Goal: Task Accomplishment & Management: Manage account settings

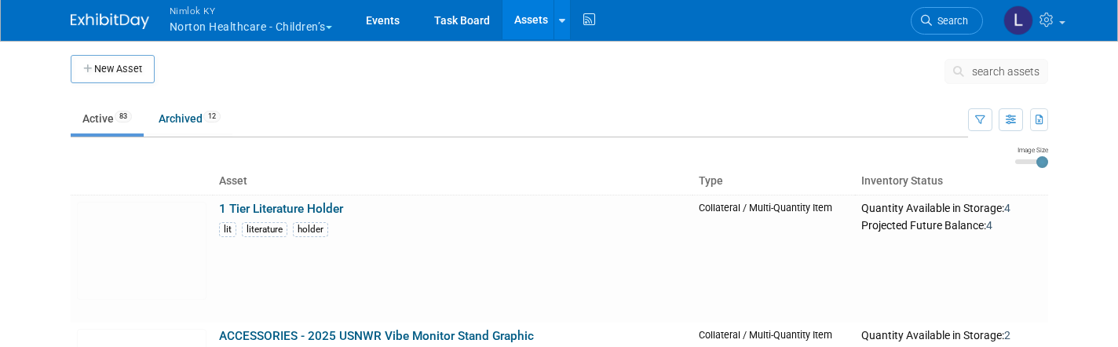
click at [287, 23] on button "Nimlok KY Norton Healthcare - Children’s" at bounding box center [260, 20] width 184 height 41
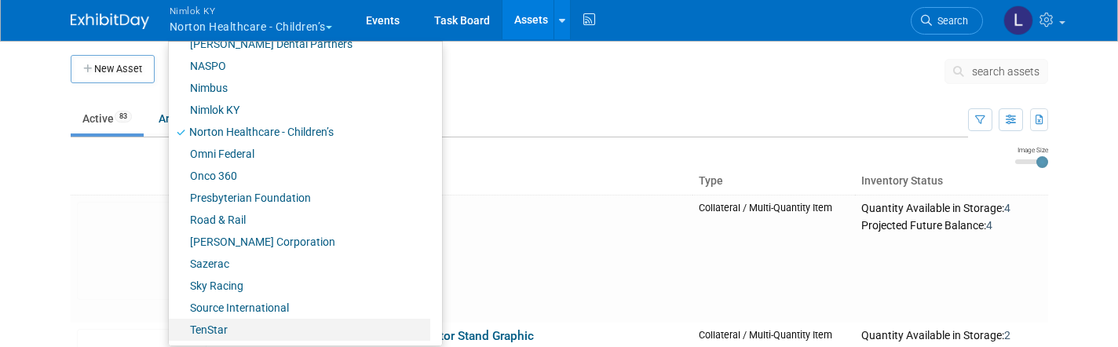
scroll to position [692, 0]
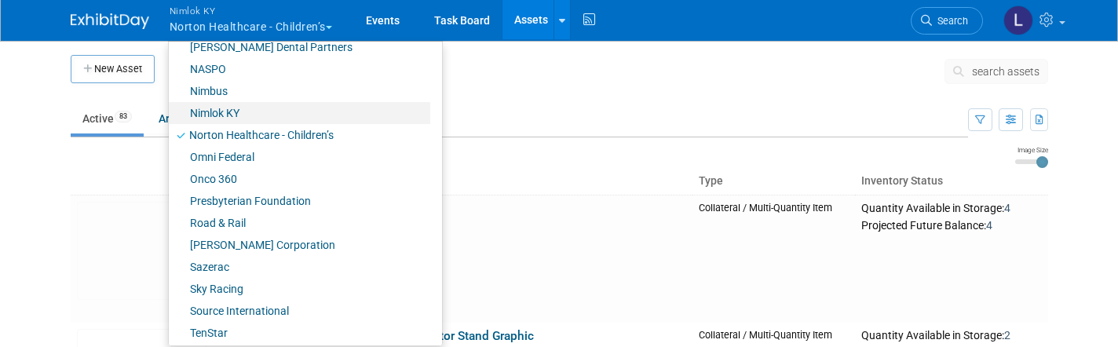
click at [232, 115] on link "Nimlok KY" at bounding box center [299, 113] width 261 height 22
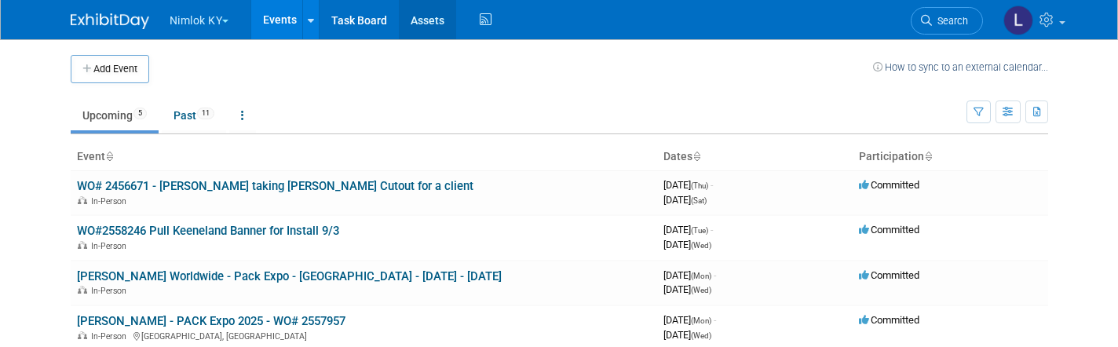
click at [436, 20] on link "Assets" at bounding box center [427, 19] width 57 height 39
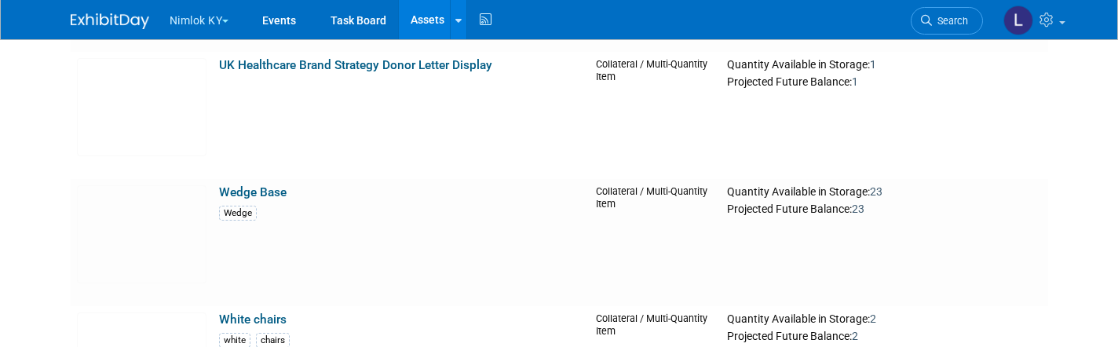
scroll to position [4834, 0]
click at [268, 188] on link "Wedge Base" at bounding box center [253, 191] width 68 height 14
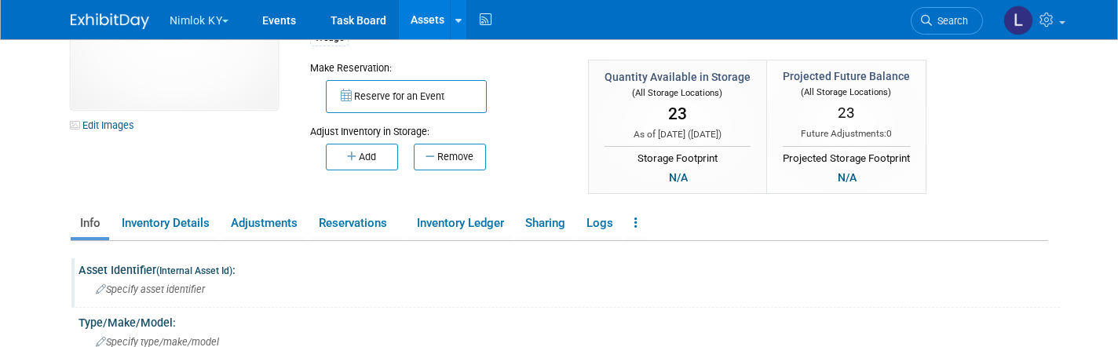
scroll to position [107, 0]
click at [462, 155] on button "Remove" at bounding box center [450, 156] width 72 height 27
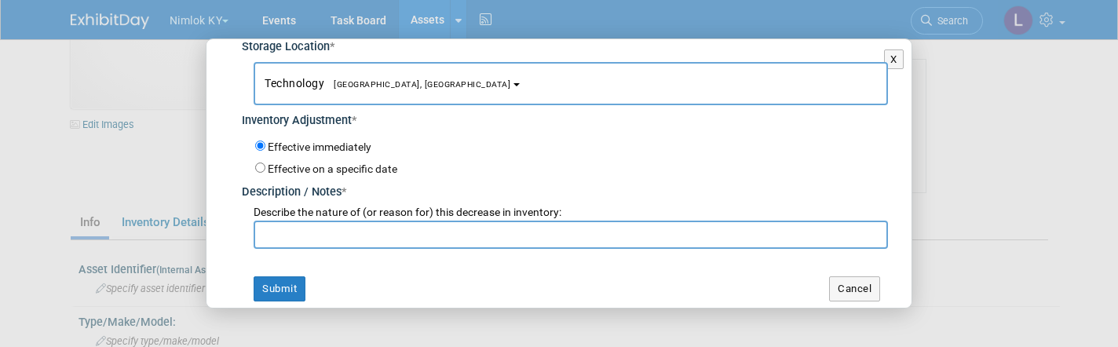
scroll to position [104, 0]
type input "9"
click at [351, 226] on input "text" at bounding box center [571, 235] width 634 height 28
type input "used"
click at [279, 283] on button "Submit" at bounding box center [280, 289] width 52 height 25
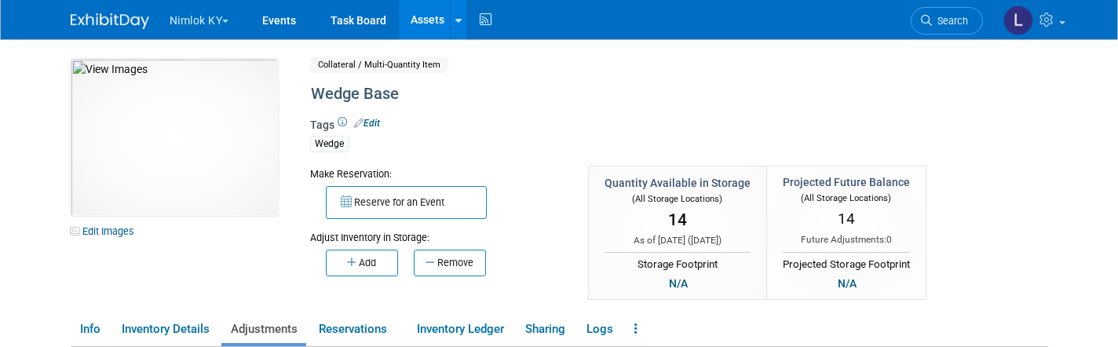
scroll to position [0, 0]
click at [276, 20] on link "Events" at bounding box center [278, 19] width 57 height 39
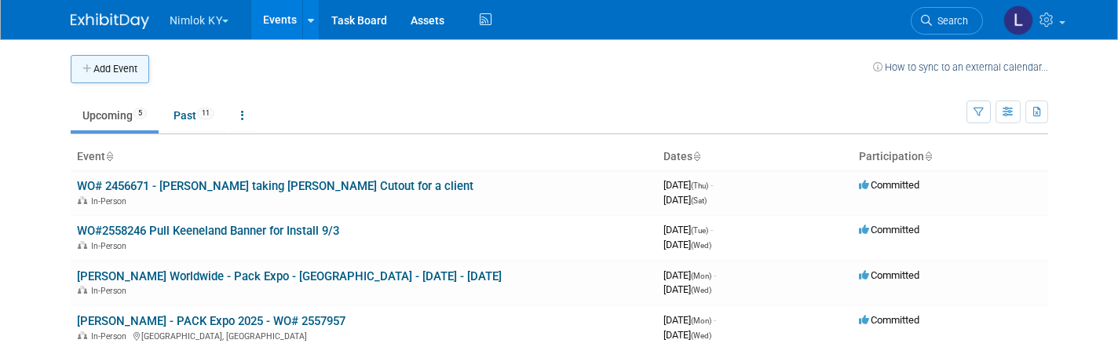
click at [144, 78] on button "Add Event" at bounding box center [110, 69] width 78 height 28
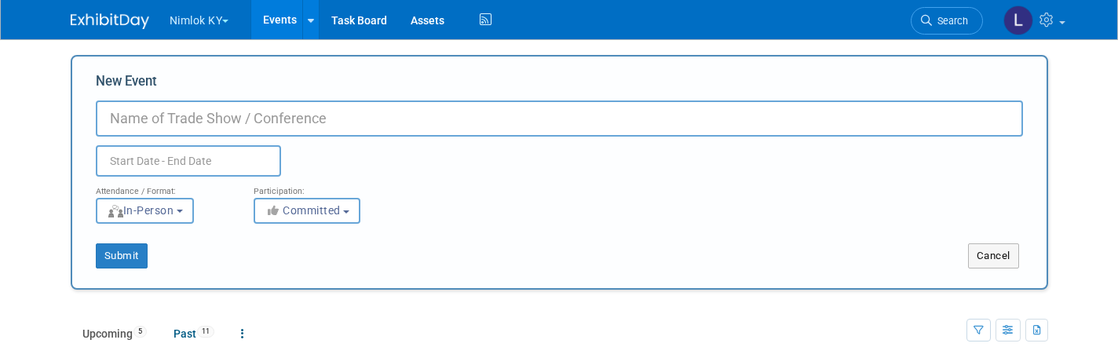
paste input "Label Specialties - 2558485"
click at [224, 122] on input "Label Specialties - 2558485" at bounding box center [559, 118] width 927 height 36
type input "Label Specialties - WO# 2558485"
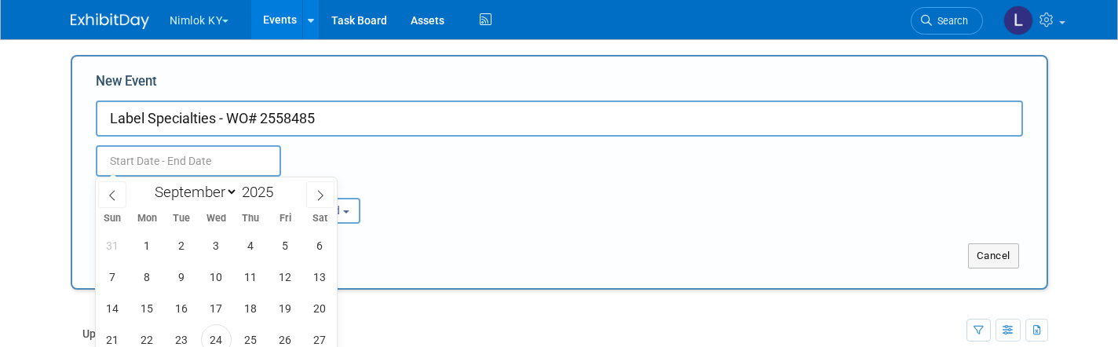
click at [133, 159] on input "text" at bounding box center [188, 160] width 185 height 31
click at [217, 335] on span "24" at bounding box center [216, 339] width 31 height 31
type input "Sep 24, 2025 to Sep 24, 2025"
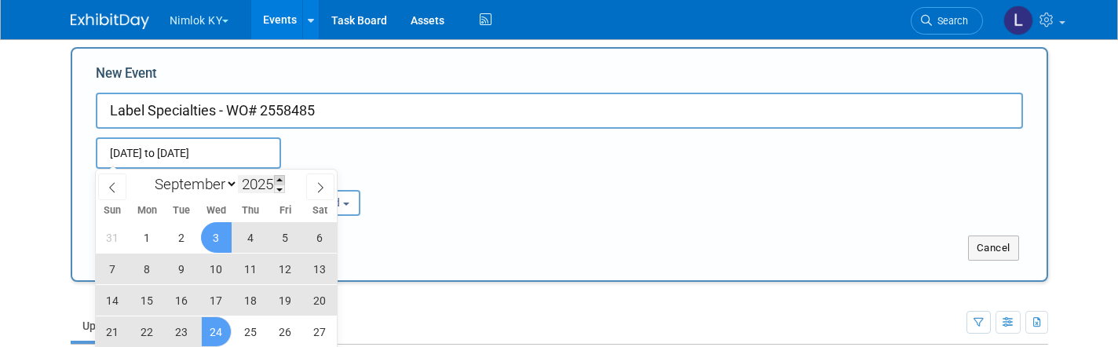
click at [284, 179] on span at bounding box center [279, 179] width 11 height 9
type input "2026"
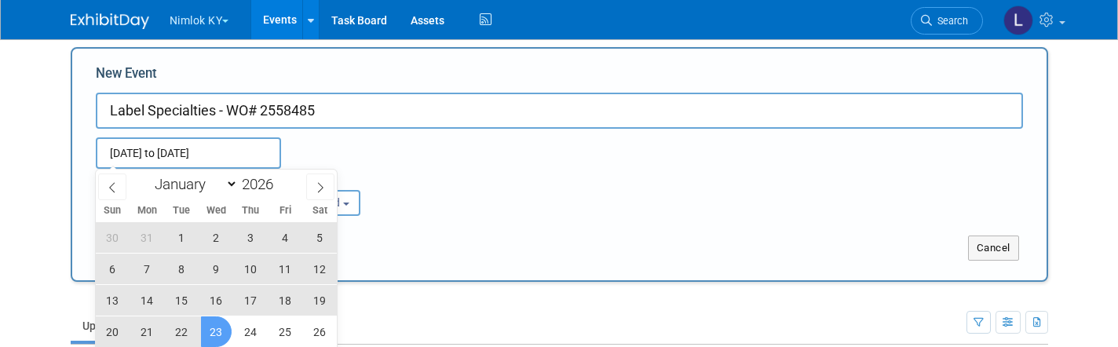
click at [222, 341] on span "23" at bounding box center [216, 331] width 31 height 31
type input "Sep 24, 2025 to Sep 23, 2026"
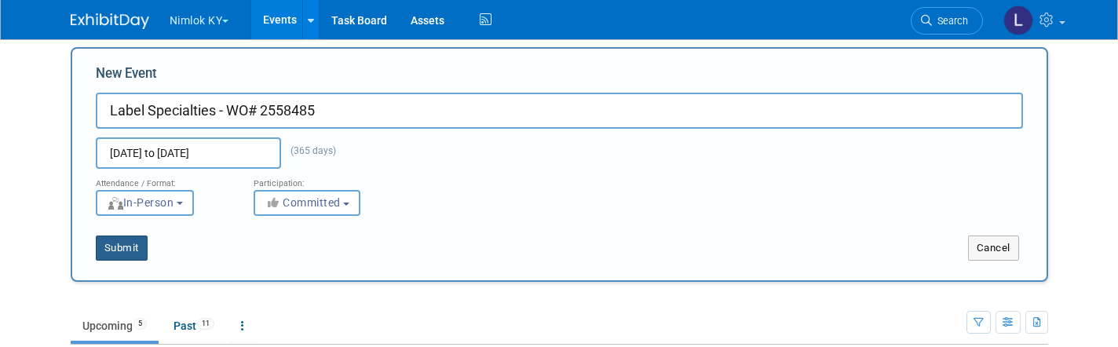
click at [126, 246] on button "Submit" at bounding box center [122, 247] width 52 height 25
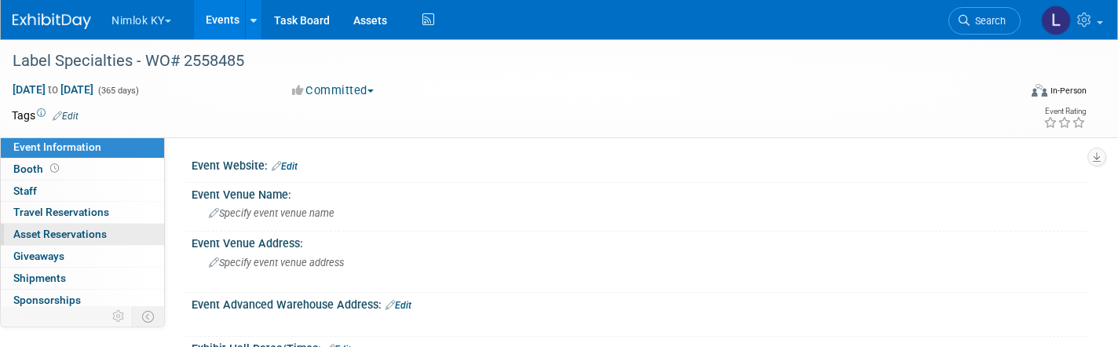
click at [81, 230] on span "Asset Reservations 0" at bounding box center [59, 234] width 93 height 13
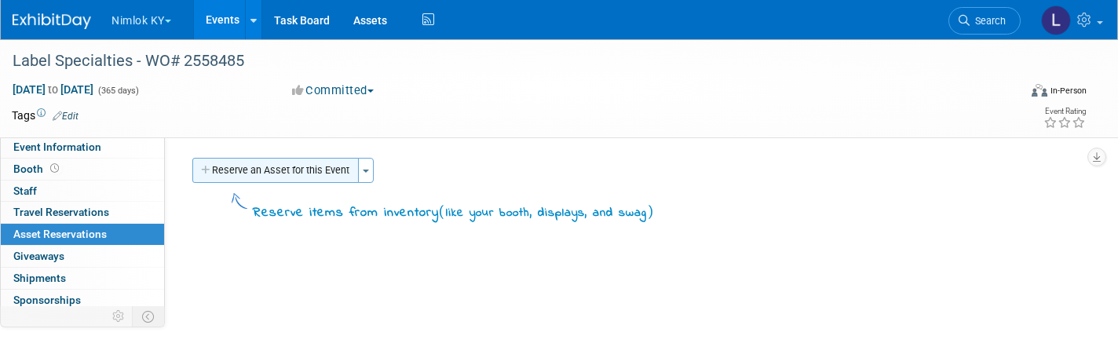
click at [276, 166] on button "Reserve an Asset for this Event" at bounding box center [275, 170] width 166 height 25
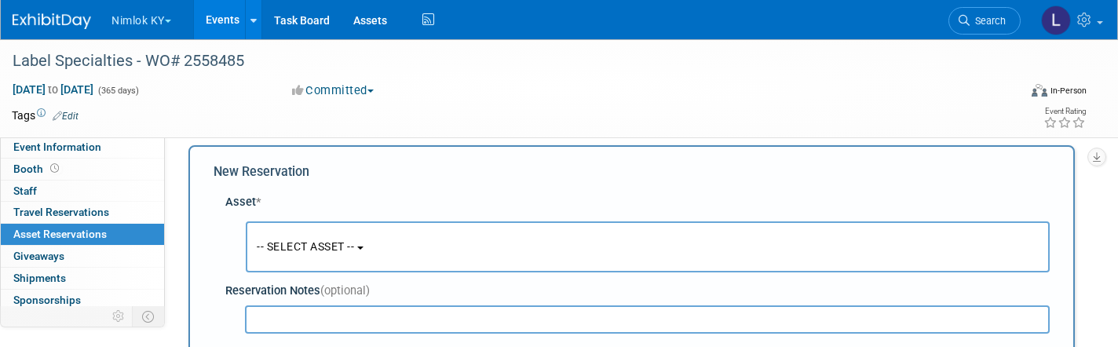
scroll to position [14, 0]
click at [333, 245] on span "-- SELECT ASSET --" at bounding box center [305, 245] width 97 height 13
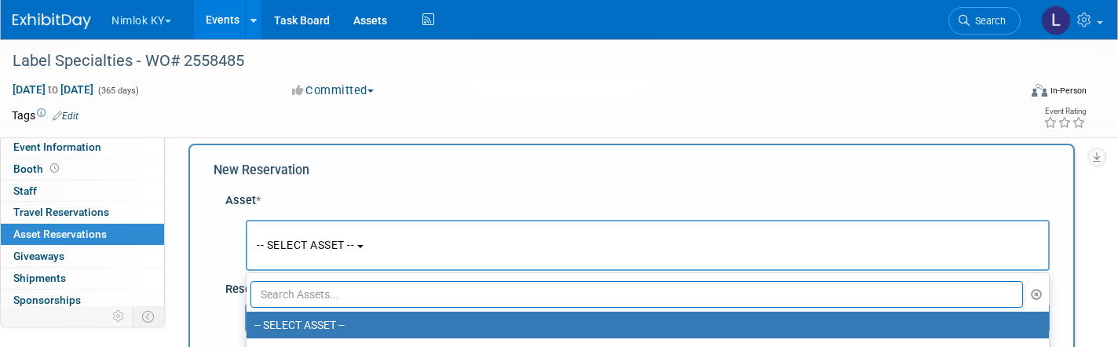
click at [321, 294] on input "text" at bounding box center [636, 294] width 772 height 27
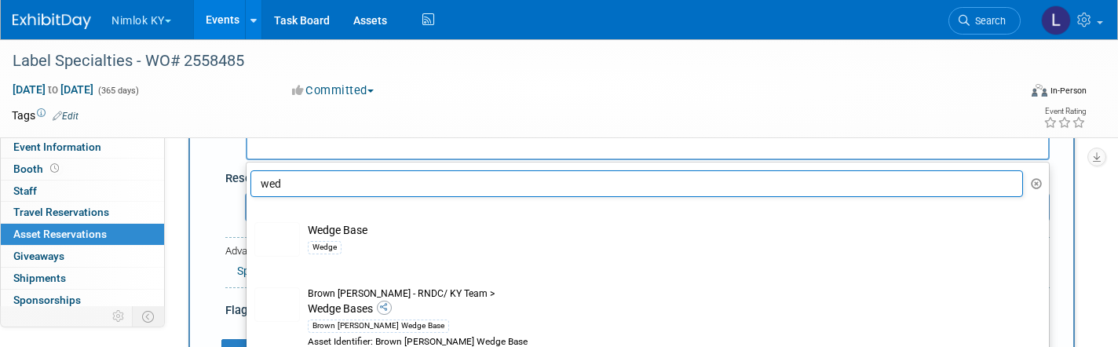
scroll to position [146, 0]
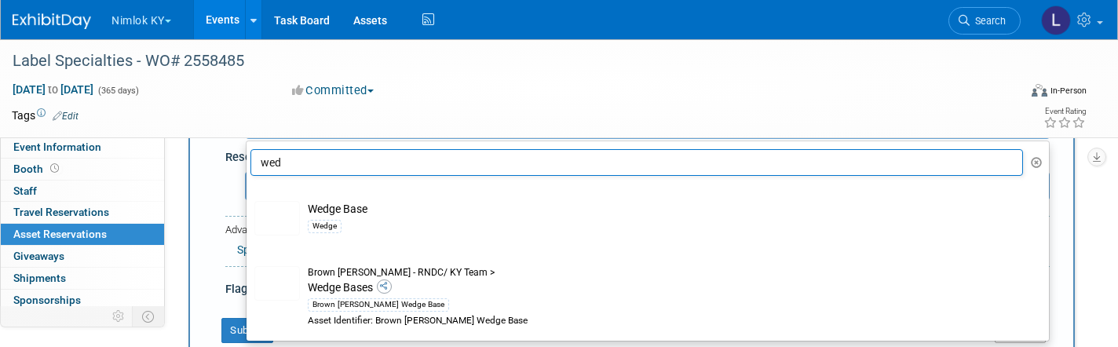
type input "wed"
click at [411, 89] on div "Committed Committed Considering Not Going" at bounding box center [458, 90] width 342 height 17
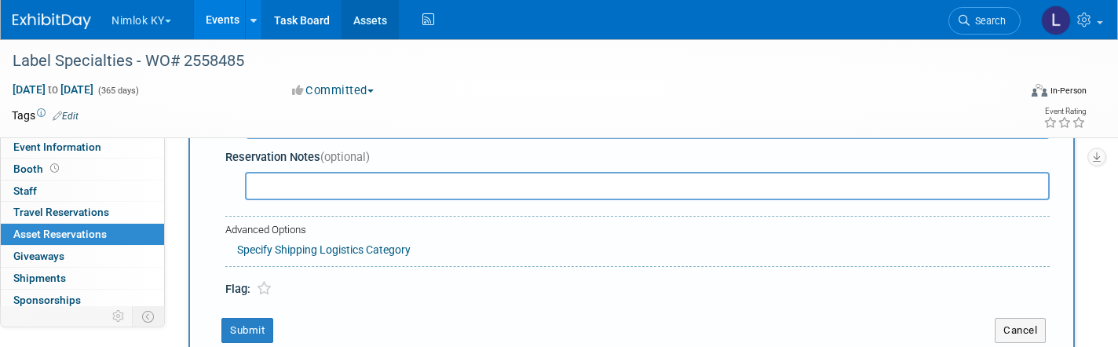
click at [371, 20] on link "Assets" at bounding box center [369, 19] width 57 height 39
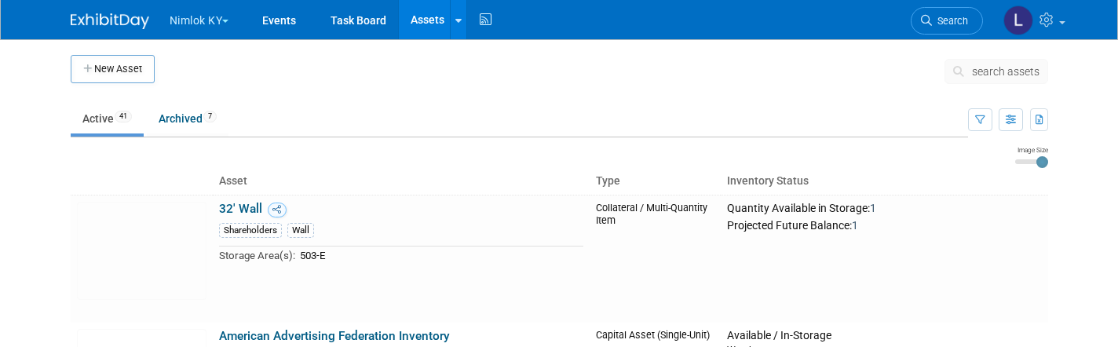
click at [1002, 75] on span "search assets" at bounding box center [1006, 71] width 68 height 13
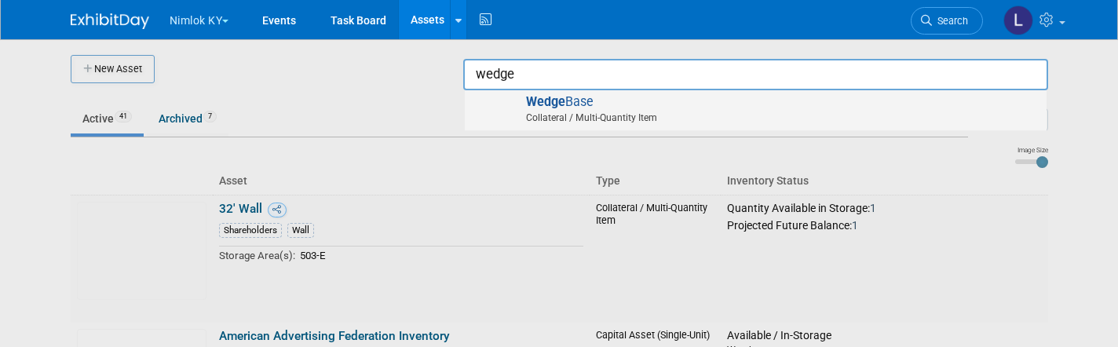
click at [557, 105] on strong "Wedge" at bounding box center [545, 101] width 39 height 15
type input "Wedge Base"
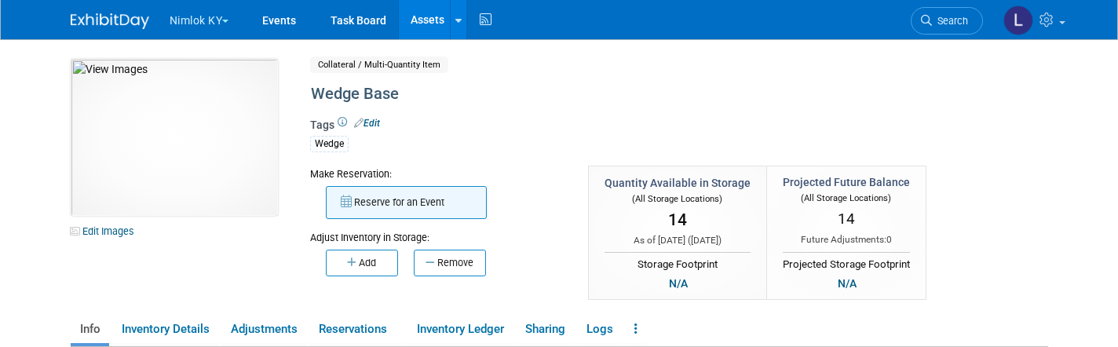
click at [403, 197] on button "Reserve for an Event" at bounding box center [406, 202] width 161 height 33
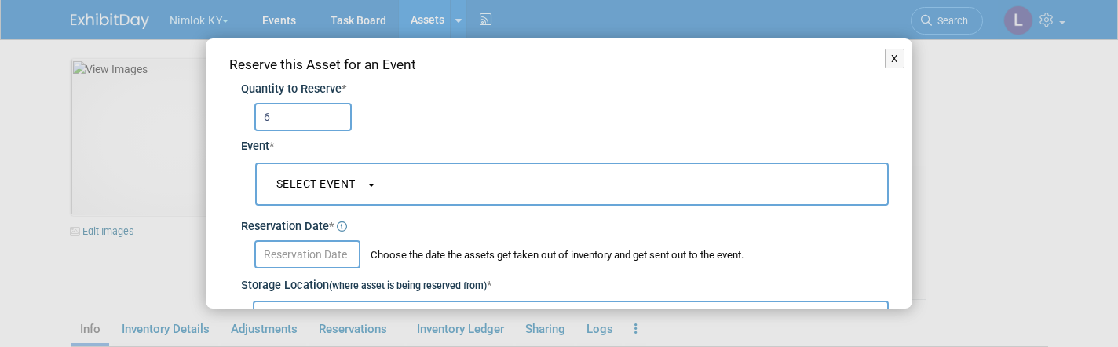
type input "6"
click at [356, 179] on span "-- SELECT EVENT --" at bounding box center [315, 183] width 99 height 13
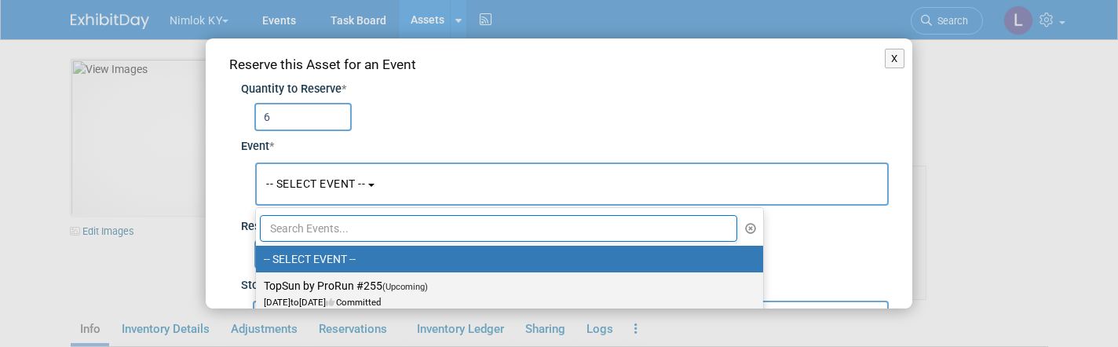
scroll to position [13, 0]
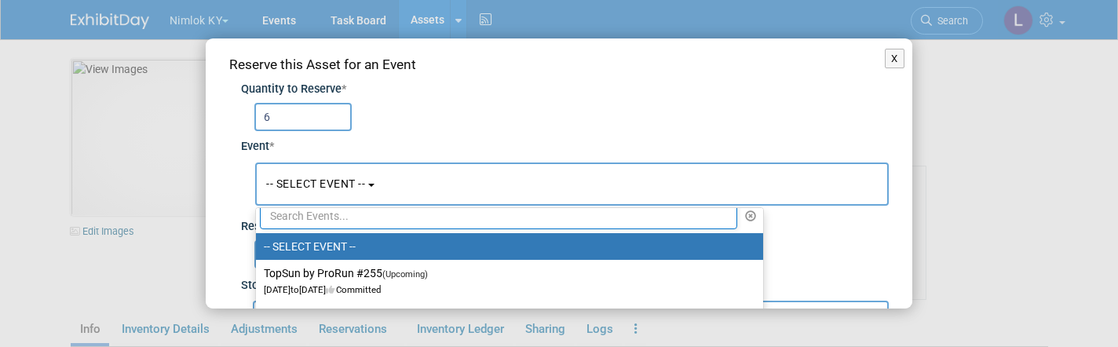
click at [350, 215] on input "text" at bounding box center [498, 216] width 477 height 27
paste input "Label Specialties - 2558485"
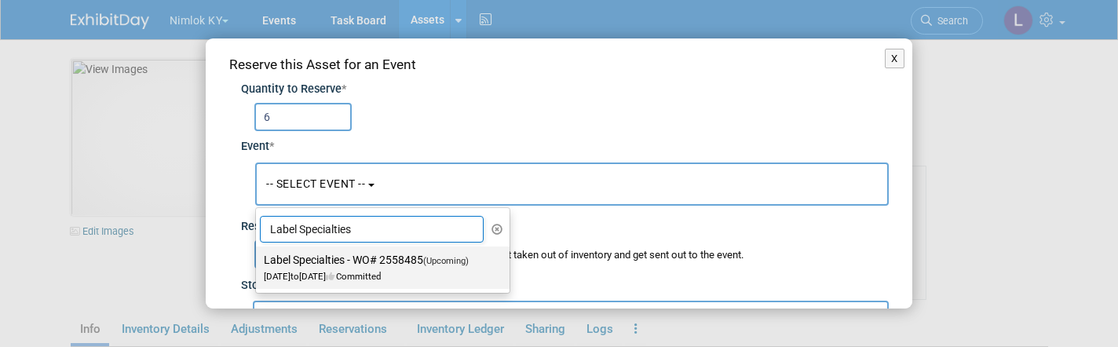
type input "Label Specialties"
click at [363, 260] on label "Label Specialties - WO# 2558485 (Upcoming) Sep 24, 2025 to Sep 23, 2026 Committ…" at bounding box center [379, 268] width 230 height 36
click at [258, 260] on input "Label Specialties - WO# 2558485 (Upcoming) Sep 24, 2025 to Sep 23, 2026 Committ…" at bounding box center [253, 260] width 10 height 10
select select "11163478"
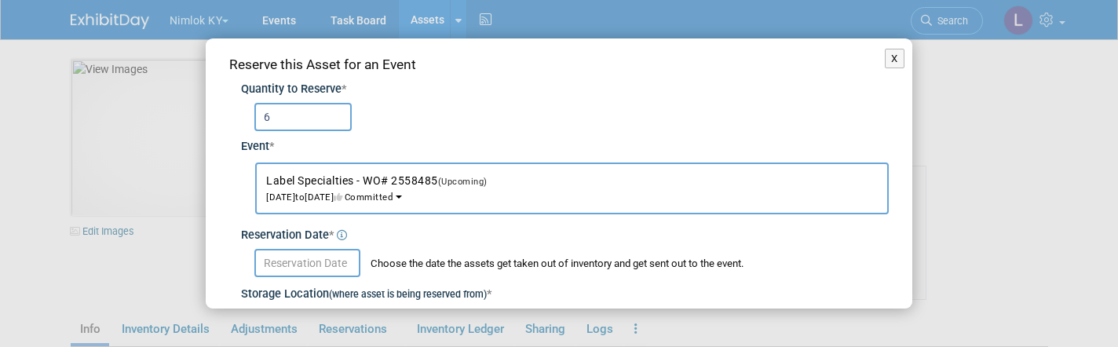
click at [299, 267] on input "text" at bounding box center [307, 263] width 106 height 28
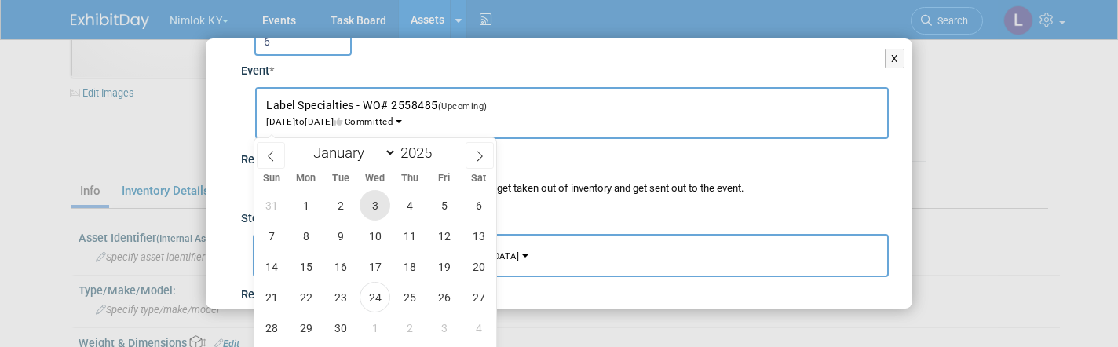
scroll to position [141, 0]
click at [385, 290] on span "24" at bounding box center [375, 294] width 31 height 31
type input "Sep 24, 2025"
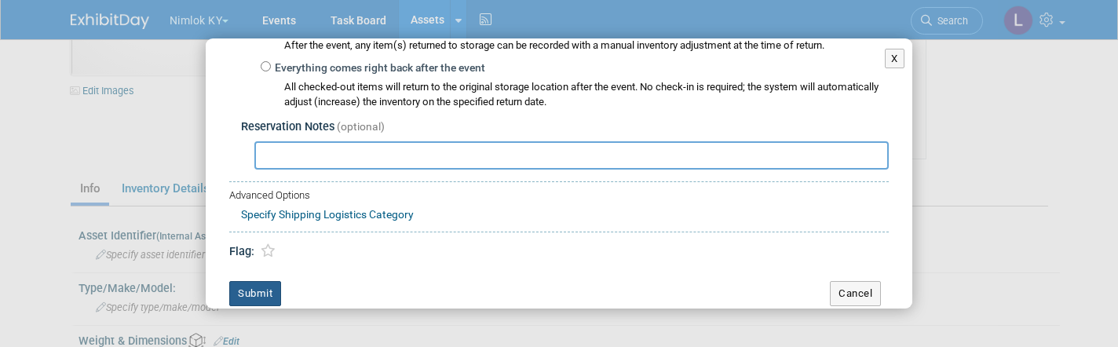
scroll to position [366, 0]
click at [258, 282] on button "Submit" at bounding box center [255, 294] width 52 height 25
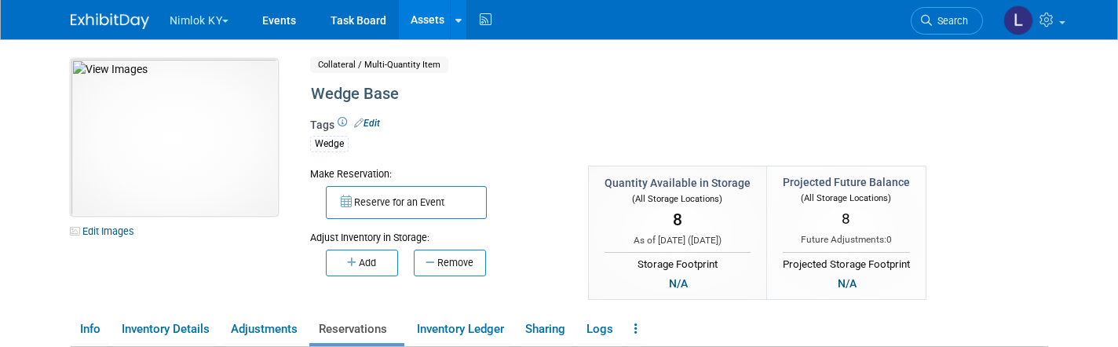
scroll to position [0, 0]
click at [217, 20] on button "Nimlok KY" at bounding box center [208, 17] width 81 height 35
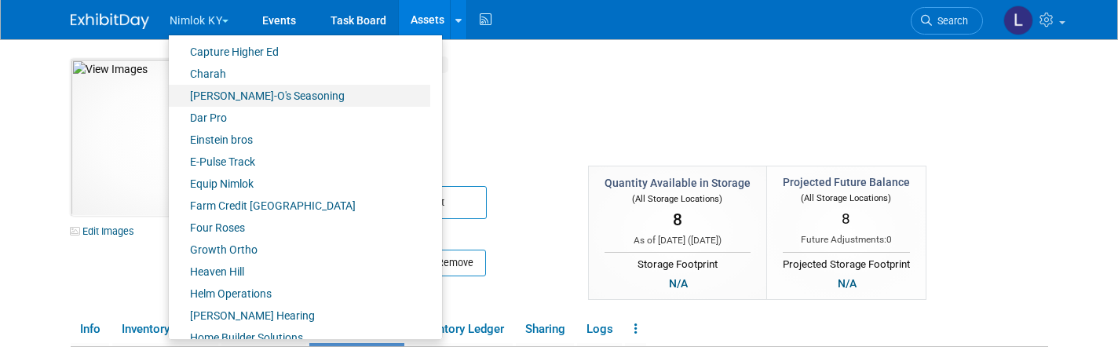
scroll to position [354, 0]
click at [235, 208] on link "Farm Credit [GEOGRAPHIC_DATA]" at bounding box center [299, 204] width 261 height 22
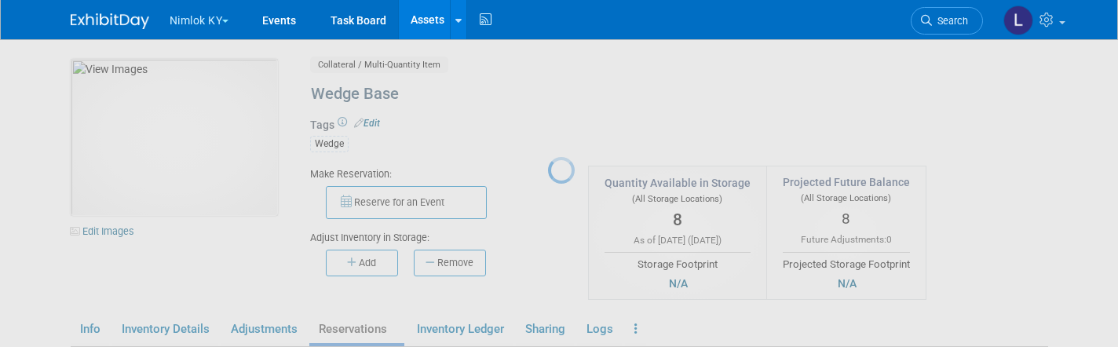
click at [548, 208] on div at bounding box center [559, 173] width 22 height 347
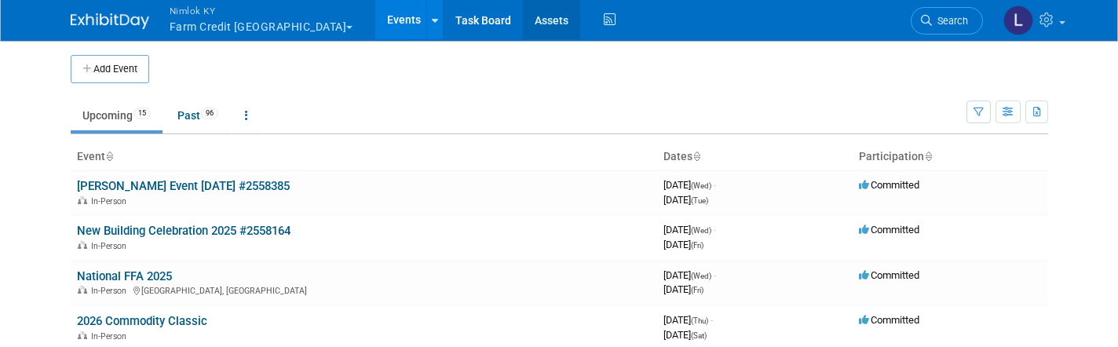
click at [523, 19] on link "Assets" at bounding box center [551, 19] width 57 height 39
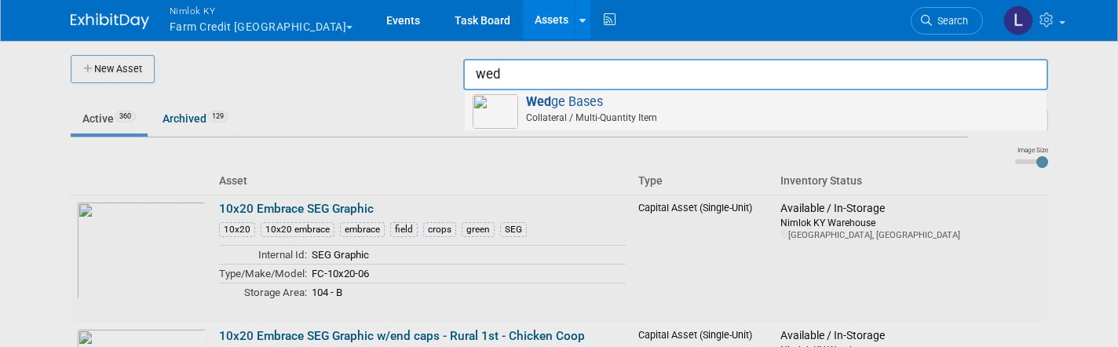
click at [641, 94] on span "Wed ge Bases Collateral / Multi-Quantity Item" at bounding box center [756, 110] width 566 height 32
type input "Wedge Bases"
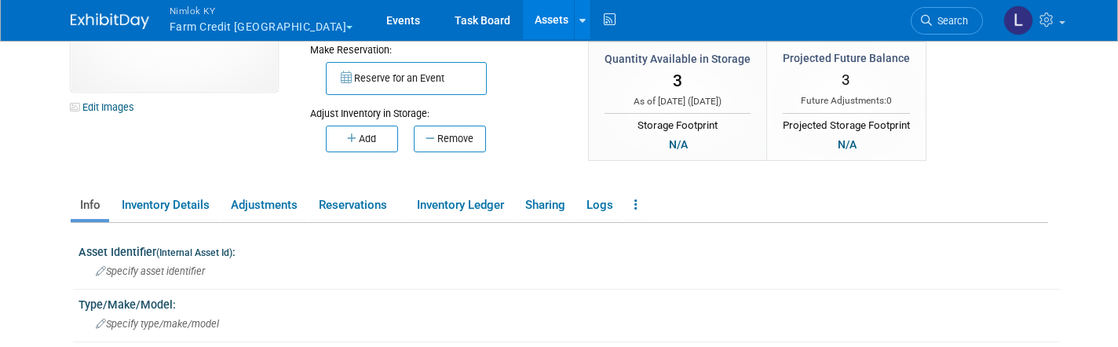
scroll to position [112, 0]
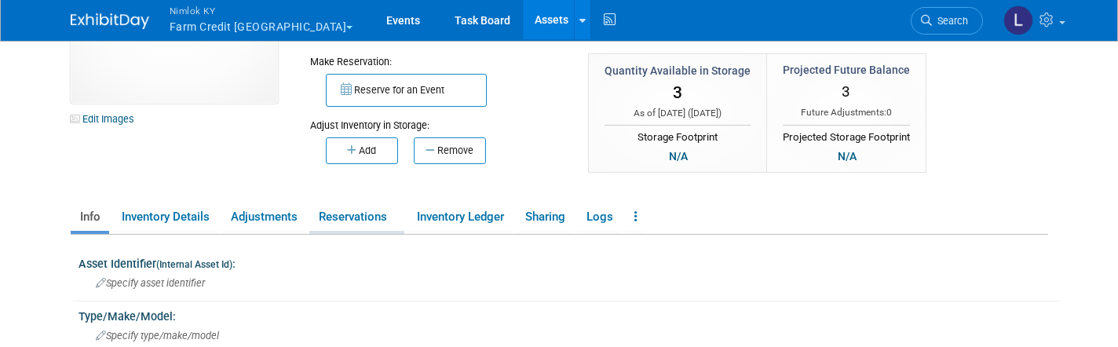
click at [336, 208] on link "Reservations" at bounding box center [356, 216] width 95 height 27
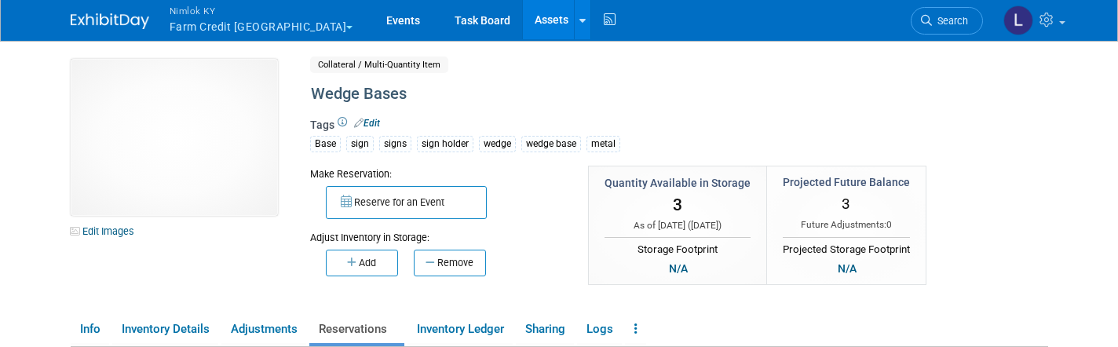
scroll to position [0, 0]
